Goal: Obtain resource: Obtain resource

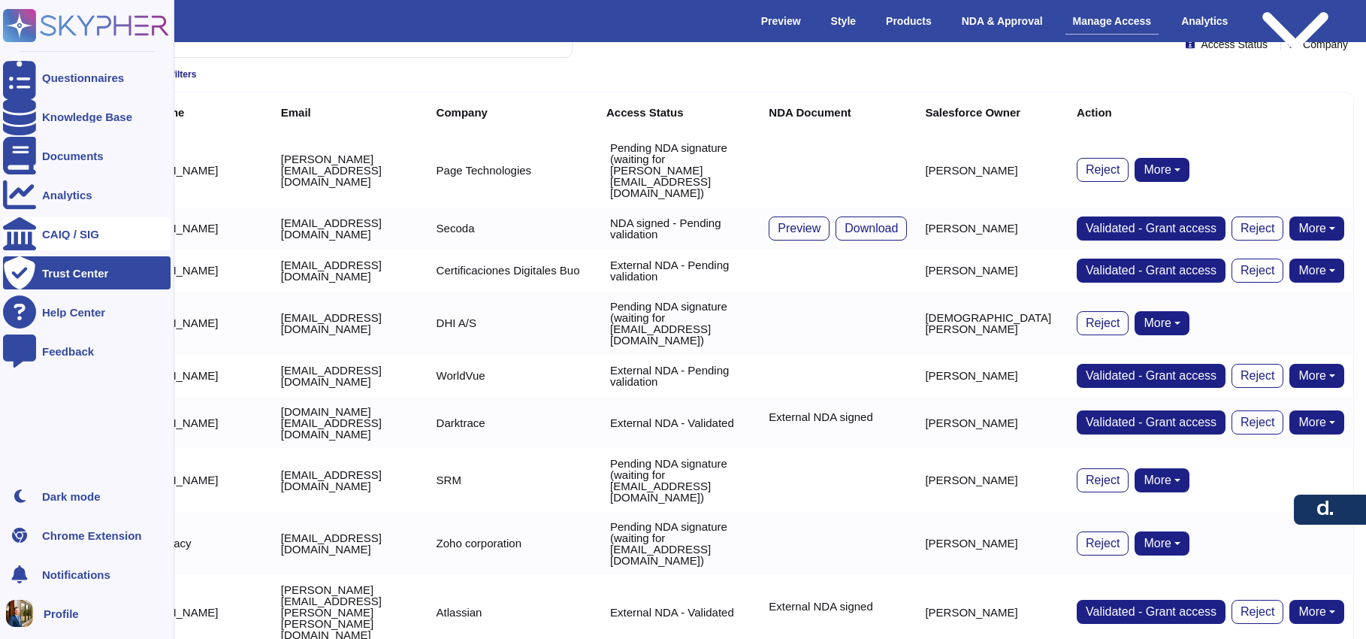
scroll to position [36, 1]
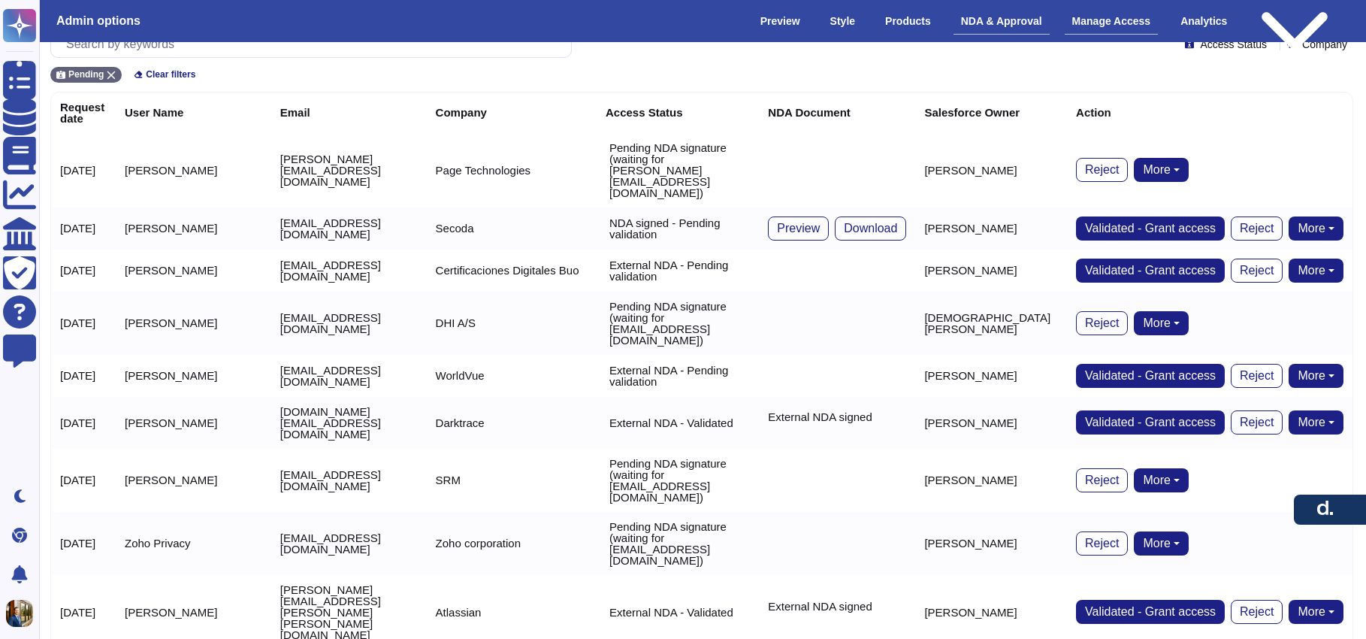
click at [960, 23] on div "NDA & Approval" at bounding box center [1002, 21] width 96 height 26
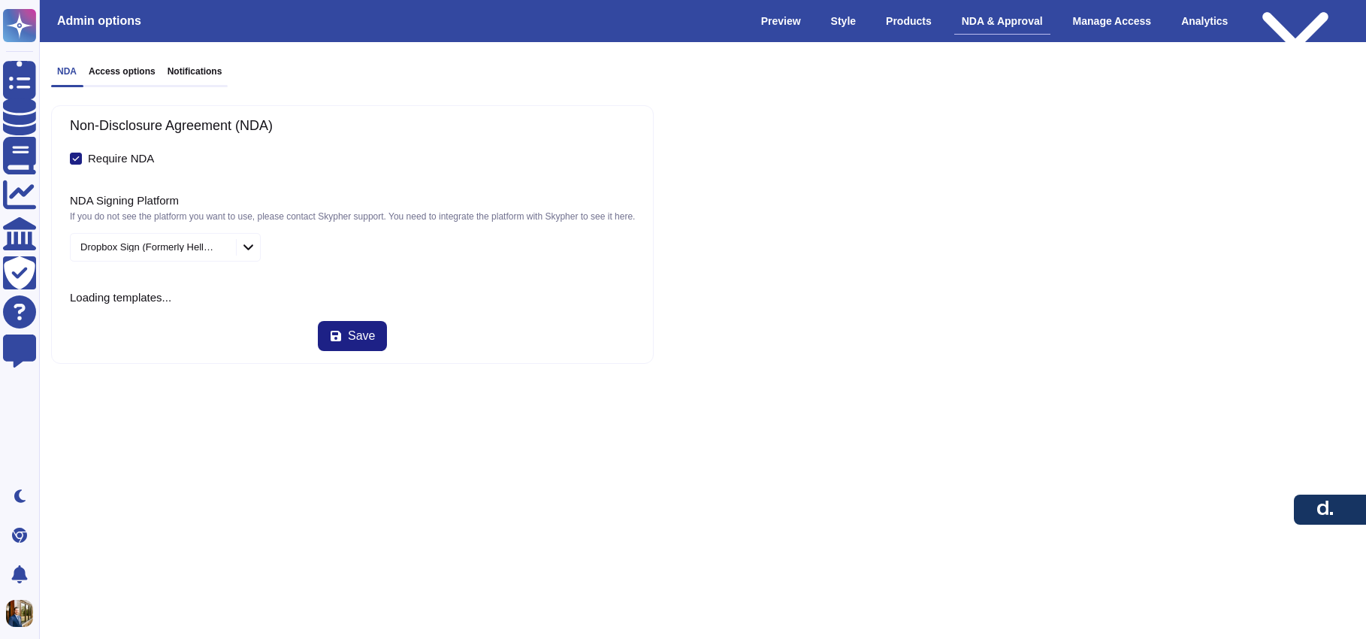
click at [980, 20] on div "NDA & Approval" at bounding box center [1002, 21] width 96 height 26
click at [1115, 22] on div "Manage Access" at bounding box center [1113, 21] width 94 height 26
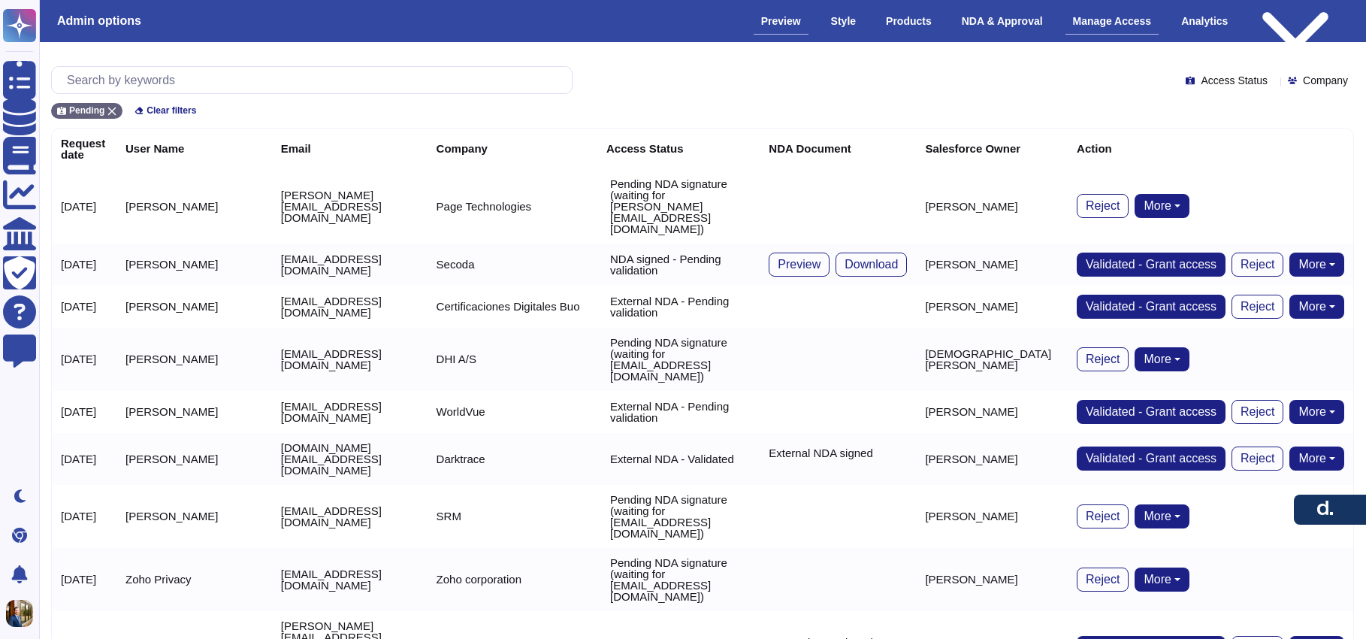
click at [773, 24] on div "Preview" at bounding box center [781, 21] width 55 height 26
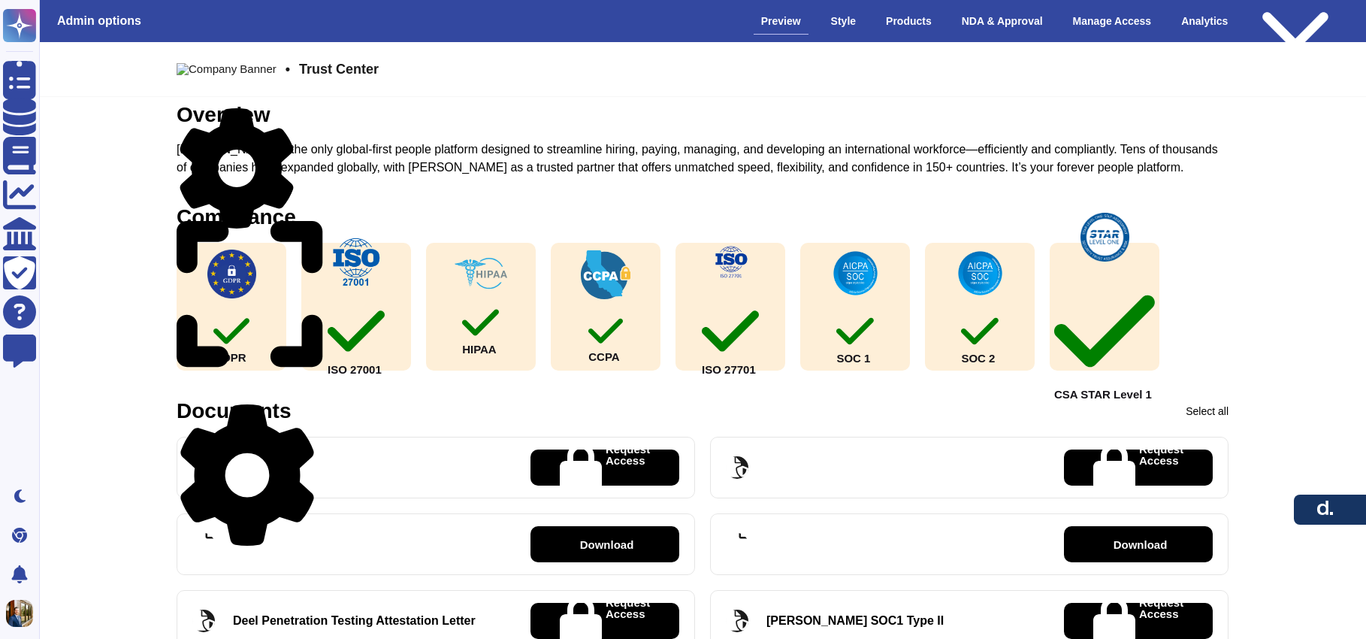
scroll to position [95, 0]
